Goal: Task Accomplishment & Management: Manage account settings

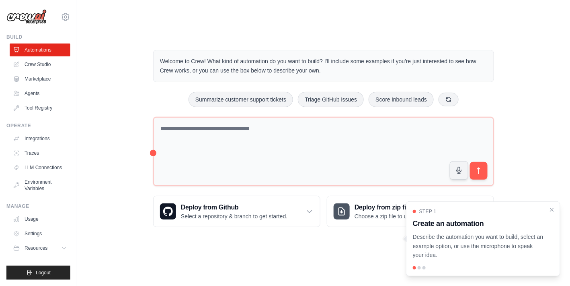
click at [500, 81] on div "Welcome to Crew! What kind of automation do you want to build? I'll include som…" at bounding box center [324, 138] width 360 height 203
click at [33, 64] on link "Crew Studio" at bounding box center [40, 64] width 61 height 13
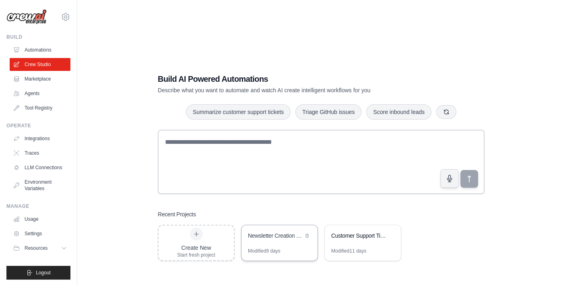
click at [283, 226] on div "Newsletter Creation Crew" at bounding box center [279, 236] width 76 height 23
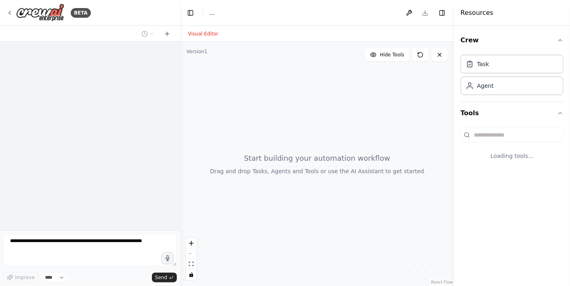
select select "****"
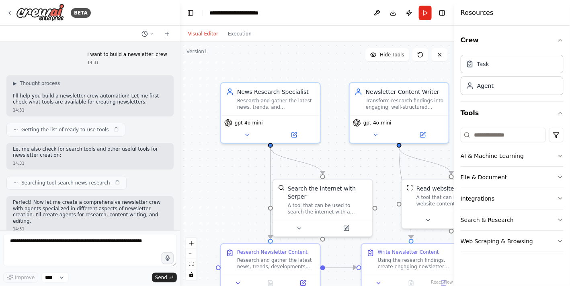
scroll to position [469, 0]
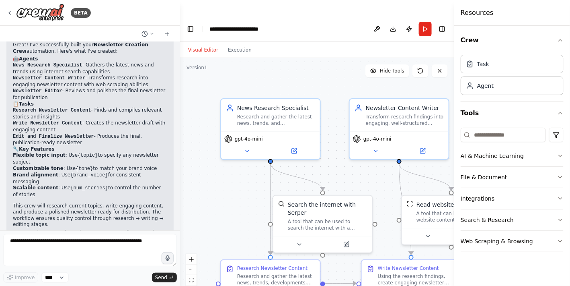
click at [130, 15] on div "BETA" at bounding box center [90, 13] width 180 height 26
click at [10, 12] on icon at bounding box center [9, 13] width 6 height 6
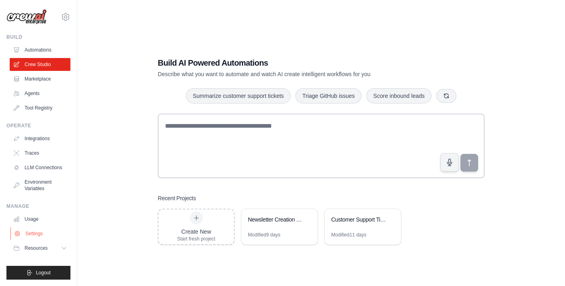
drag, startPoint x: 0, startPoint y: 0, endPoint x: 32, endPoint y: 231, distance: 233.5
click at [32, 231] on link "Settings" at bounding box center [40, 233] width 61 height 13
